Goal: Task Accomplishment & Management: Manage account settings

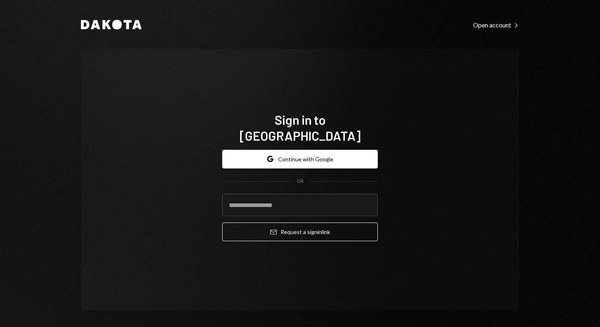
click at [262, 198] on input "email" at bounding box center [300, 205] width 156 height 22
type input "**********"
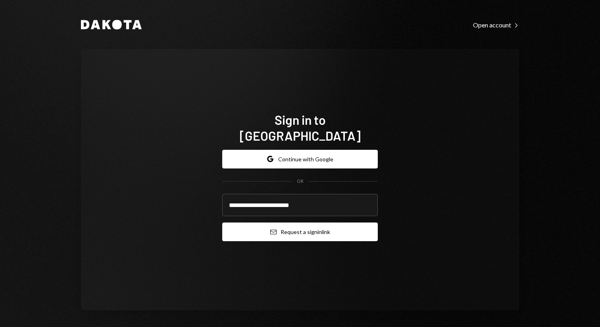
click at [269, 227] on button "Email Request a sign in link" at bounding box center [300, 231] width 156 height 19
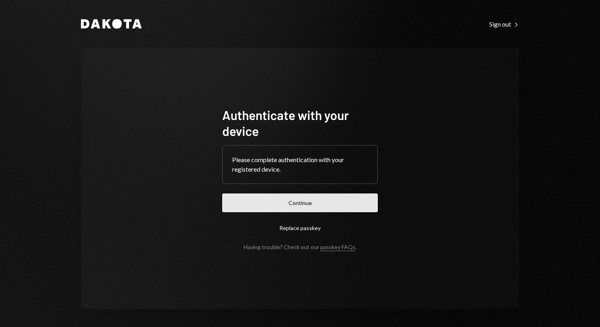
click at [312, 202] on button "Continue" at bounding box center [300, 202] width 156 height 19
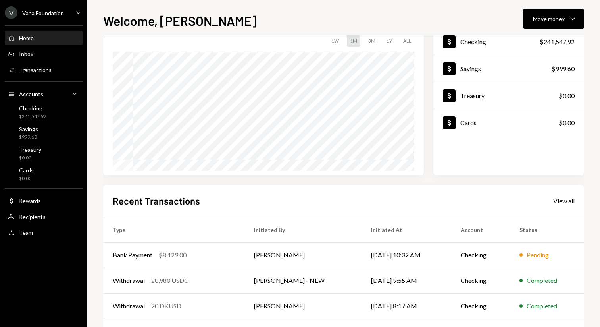
scroll to position [76, 0]
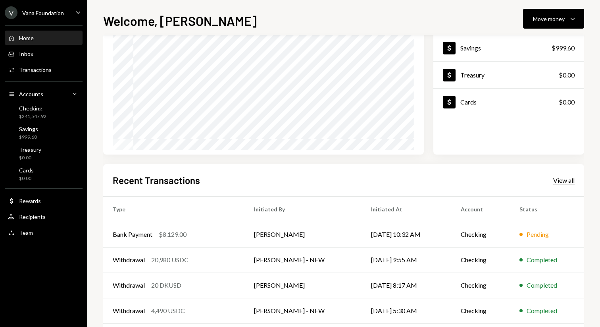
click at [558, 180] on div "View all" at bounding box center [563, 180] width 21 height 8
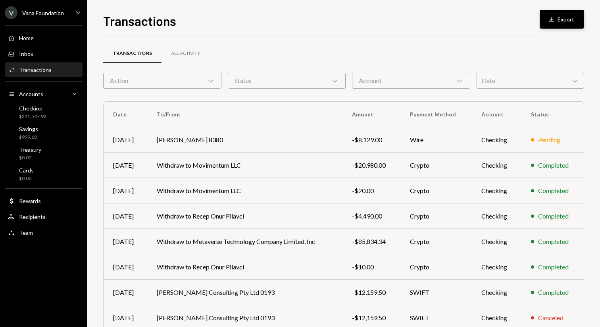
click at [572, 24] on button "Download Export" at bounding box center [562, 19] width 44 height 19
click at [337, 33] on div "Transactions Download Export Transactions All Activity Action Chevron Down Stat…" at bounding box center [343, 169] width 481 height 316
click at [189, 46] on div "All Activity" at bounding box center [186, 53] width 48 height 19
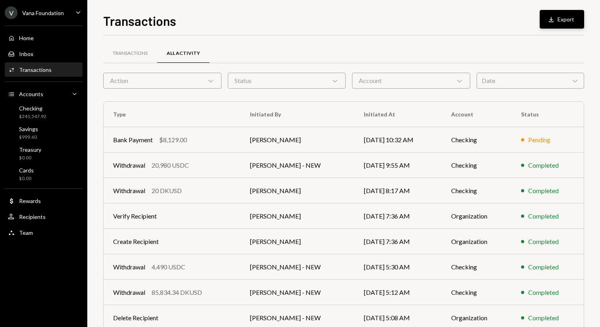
click at [566, 19] on button "Download Export" at bounding box center [562, 19] width 44 height 19
